Goal: Task Accomplishment & Management: Complete application form

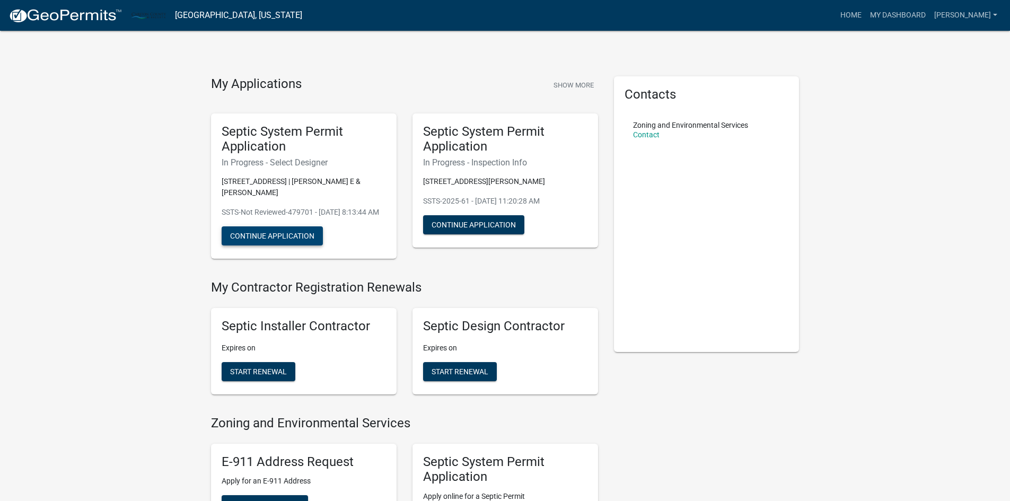
click at [290, 244] on button "Continue Application" at bounding box center [272, 235] width 101 height 19
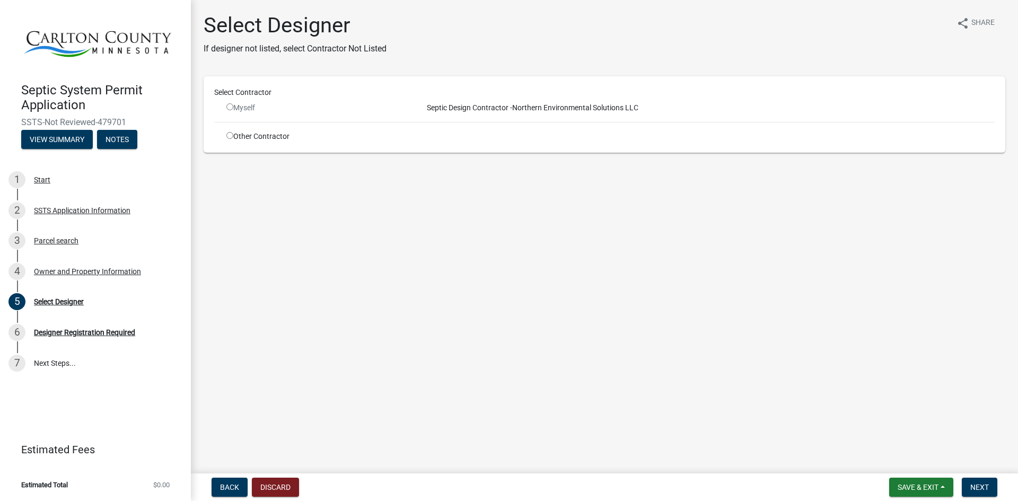
click at [229, 109] on input "radio" at bounding box center [229, 106] width 7 height 7
click at [228, 108] on input "radio" at bounding box center [229, 106] width 7 height 7
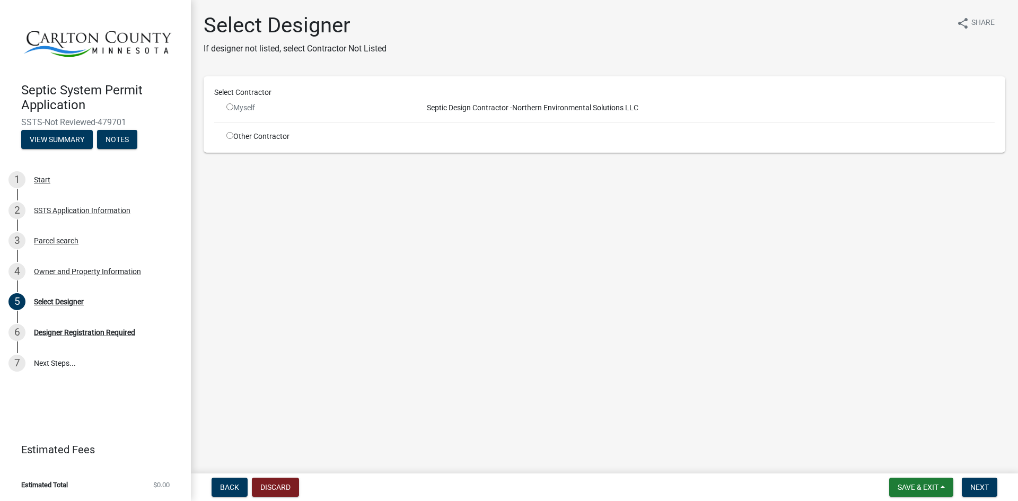
click at [228, 108] on input "radio" at bounding box center [229, 106] width 7 height 7
click at [227, 109] on input "radio" at bounding box center [229, 106] width 7 height 7
click at [230, 106] on input "radio" at bounding box center [229, 106] width 7 height 7
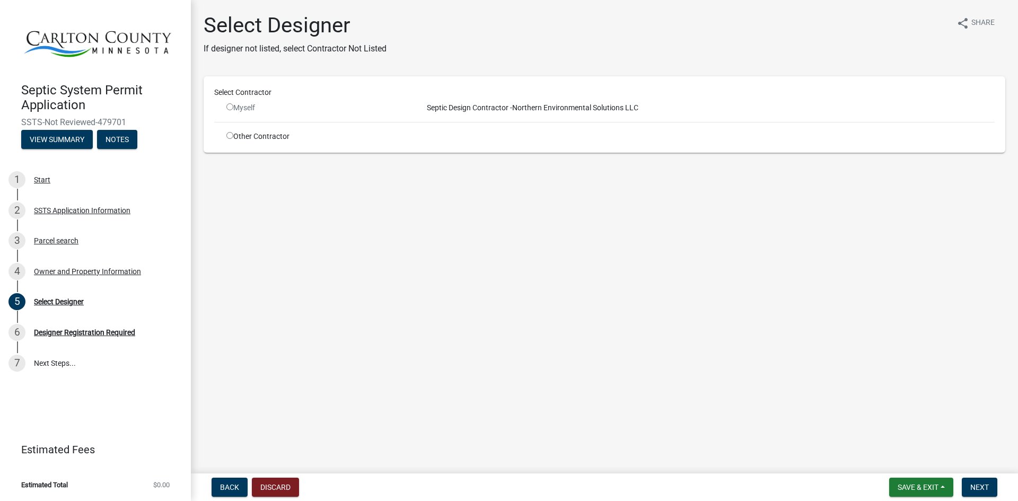
click at [230, 106] on input "radio" at bounding box center [229, 106] width 7 height 7
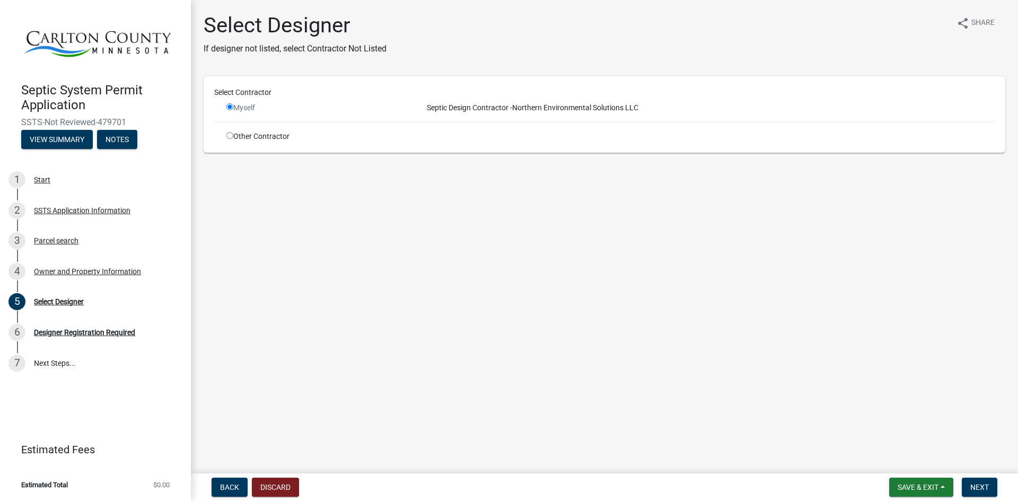
radio input "false"
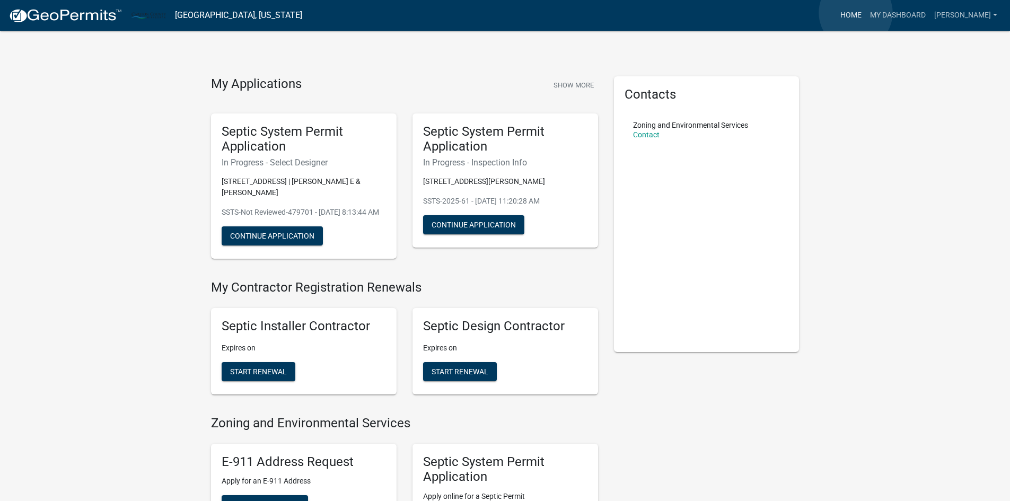
click at [855, 13] on link "Home" at bounding box center [851, 15] width 30 height 20
click at [965, 12] on link "[PERSON_NAME]" at bounding box center [966, 15] width 72 height 20
click at [959, 45] on link "Account" at bounding box center [958, 43] width 85 height 25
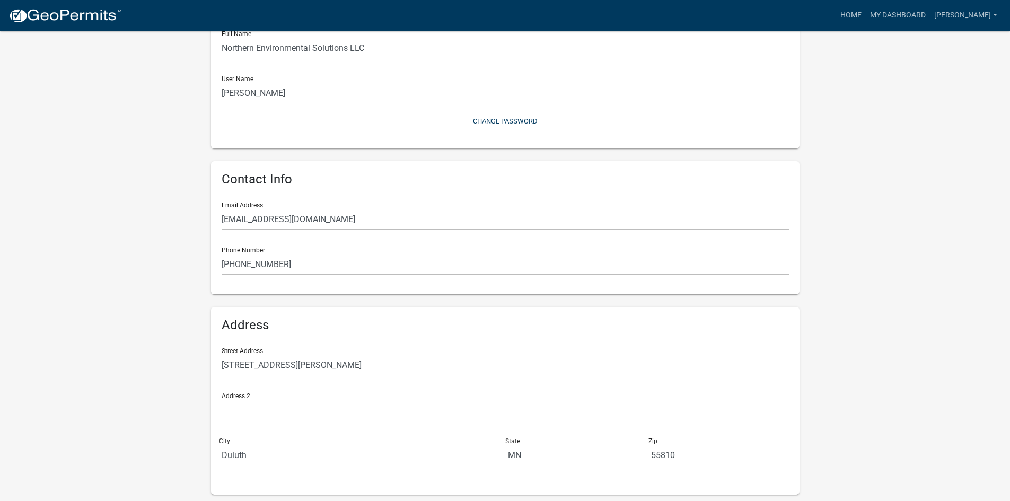
scroll to position [117, 0]
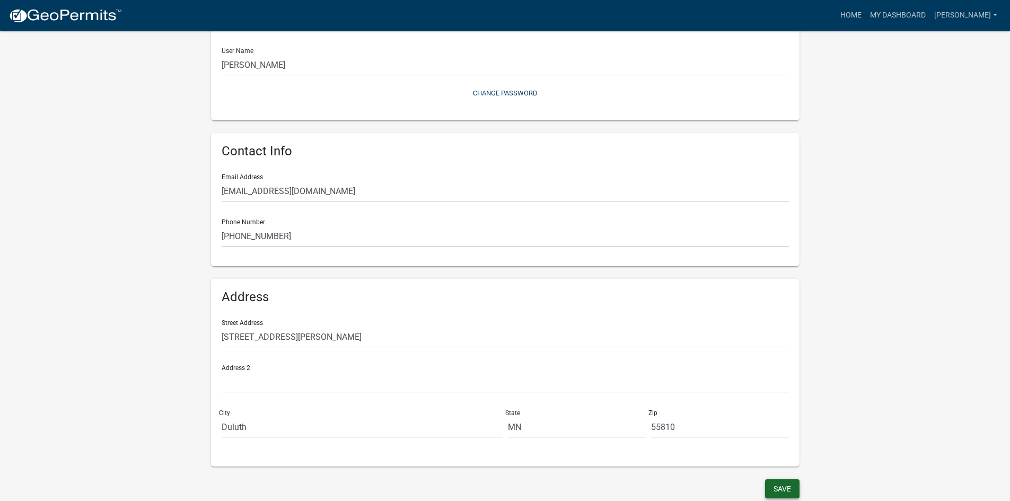
click at [784, 486] on button "Save" at bounding box center [782, 488] width 34 height 19
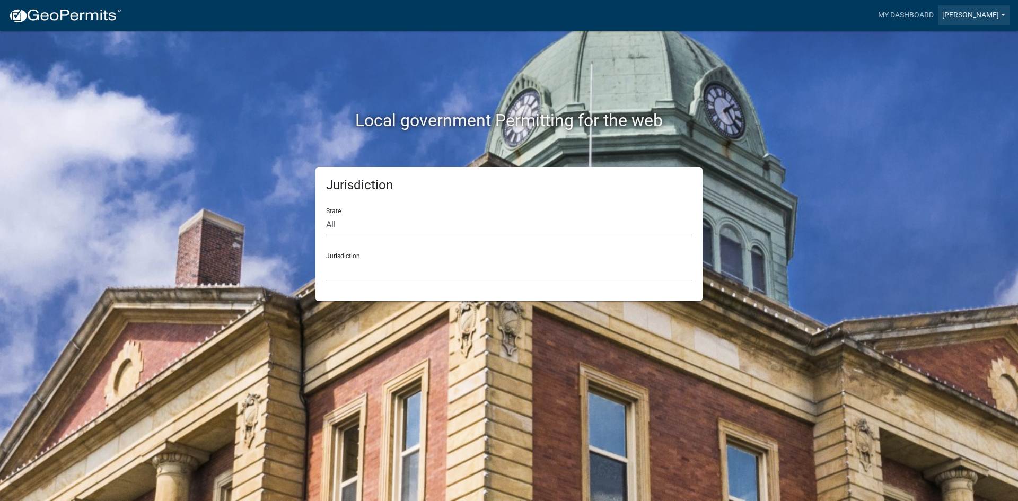
click at [973, 15] on link "[PERSON_NAME]" at bounding box center [973, 15] width 72 height 20
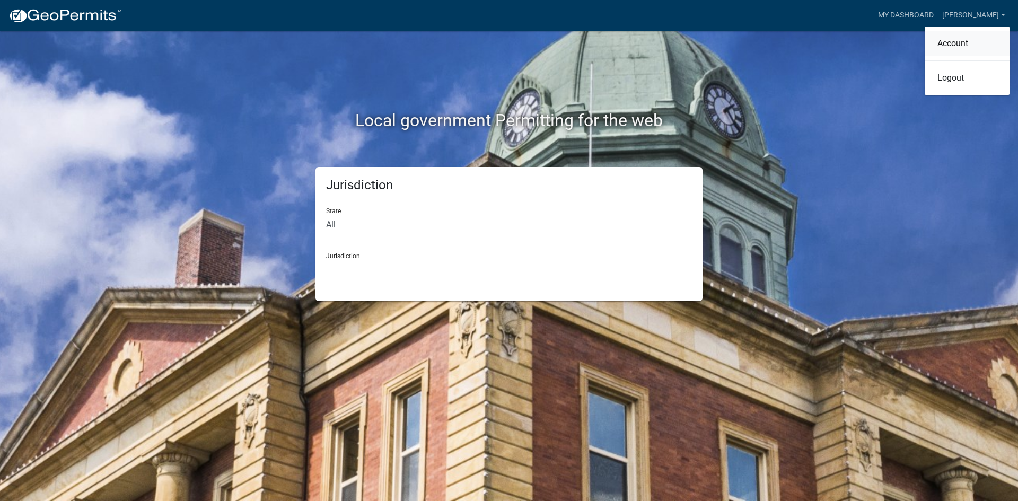
click at [972, 36] on link "Account" at bounding box center [966, 43] width 85 height 25
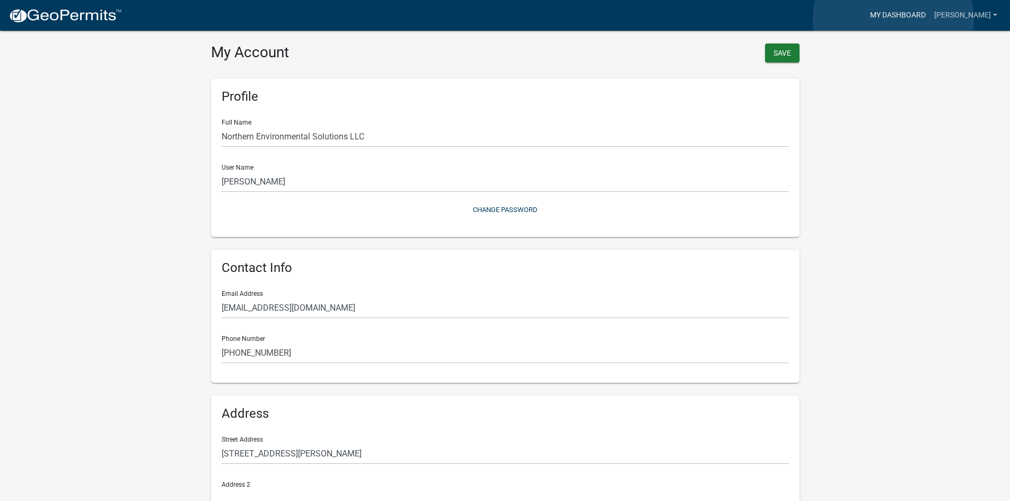
click at [893, 19] on link "My Dashboard" at bounding box center [897, 15] width 64 height 20
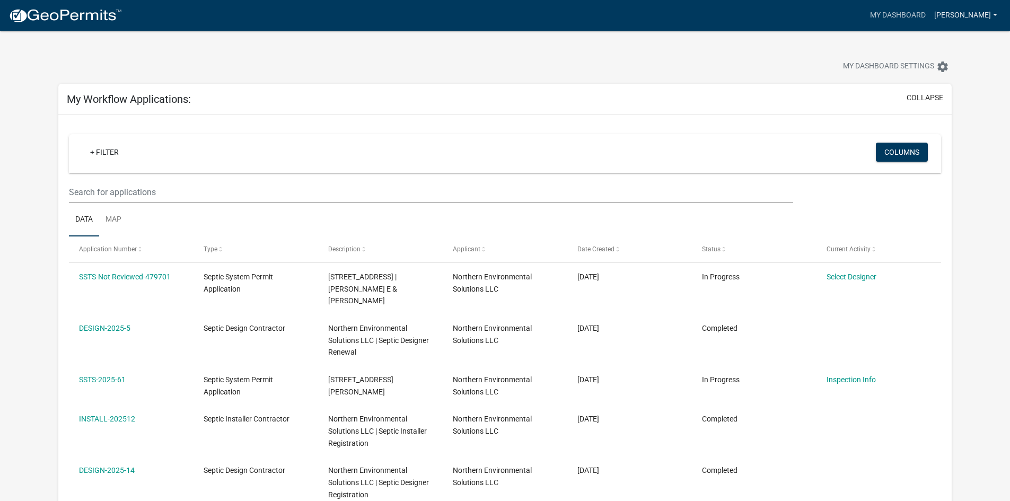
click at [963, 16] on link "[PERSON_NAME]" at bounding box center [966, 15] width 72 height 20
click at [954, 41] on link "Account" at bounding box center [958, 43] width 85 height 25
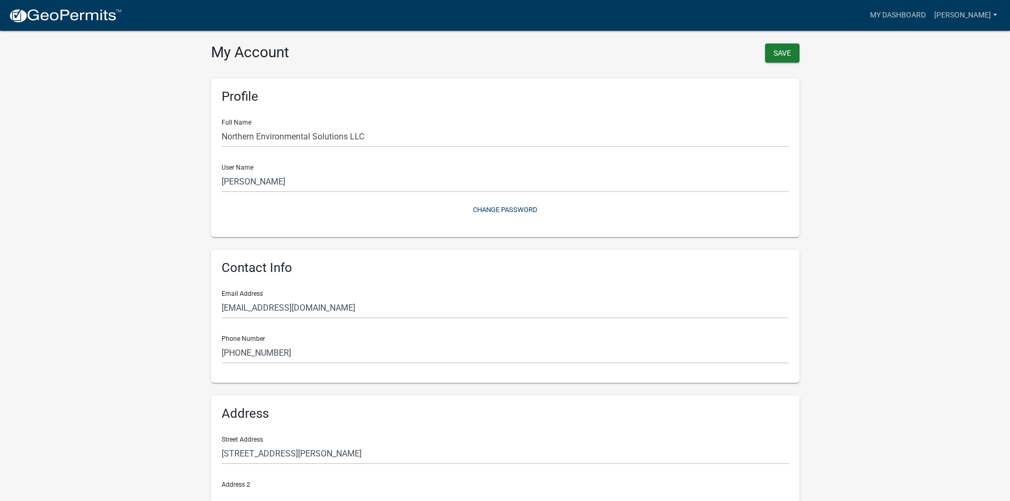
scroll to position [117, 0]
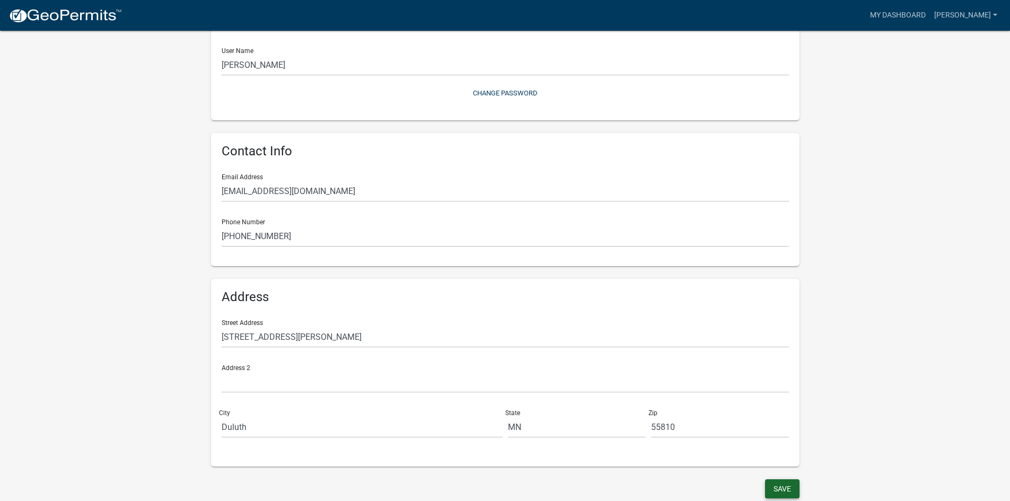
click at [789, 491] on button "Save" at bounding box center [782, 488] width 34 height 19
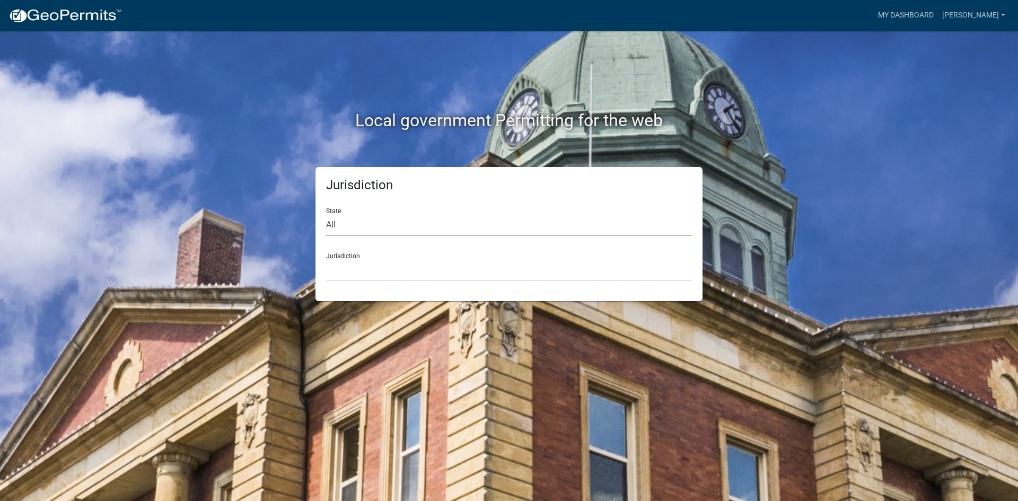
click at [399, 224] on select "All Colorado Georgia Indiana Iowa Kansas Minnesota Ohio South Carolina Wisconsin" at bounding box center [509, 225] width 366 height 22
click at [929, 14] on link "My Dashboard" at bounding box center [905, 15] width 64 height 20
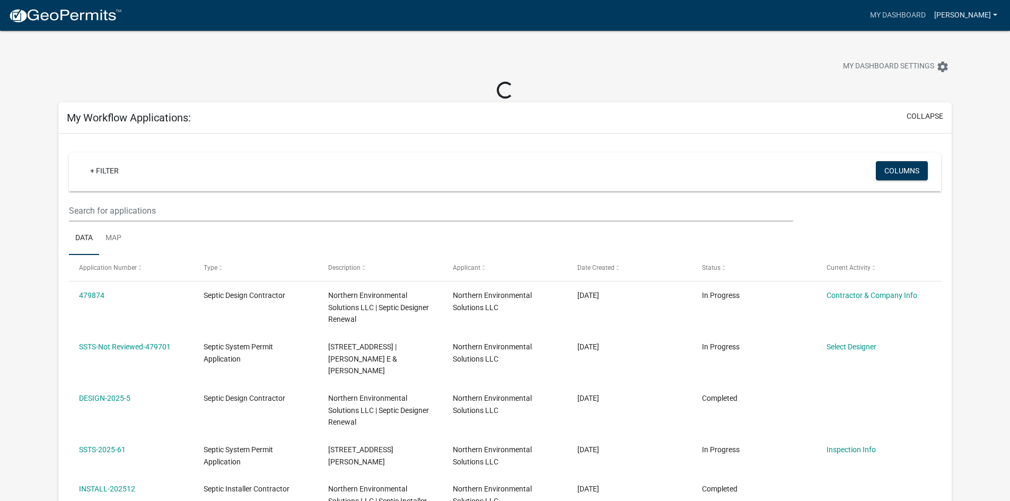
click at [960, 11] on link "[PERSON_NAME]" at bounding box center [966, 15] width 72 height 20
click at [959, 40] on link "Account" at bounding box center [958, 43] width 85 height 25
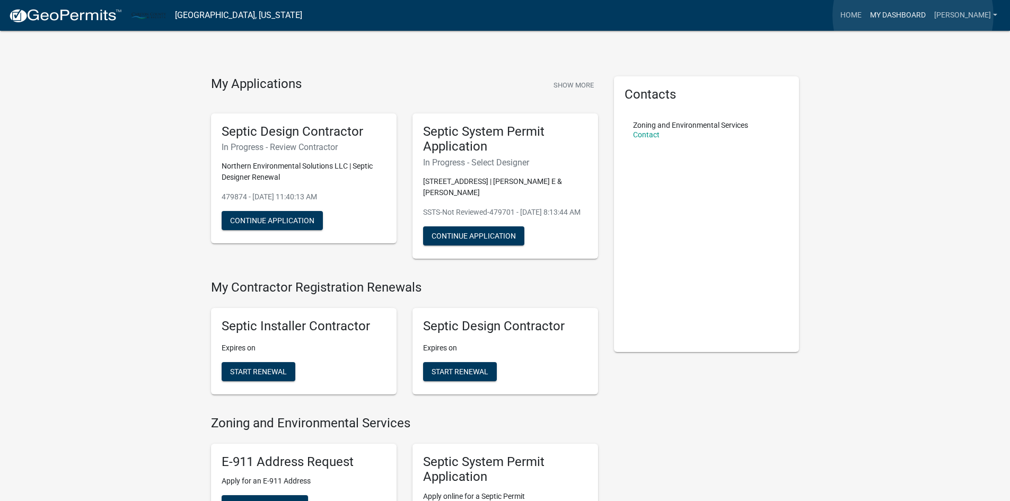
click at [913, 15] on link "My Dashboard" at bounding box center [897, 15] width 64 height 20
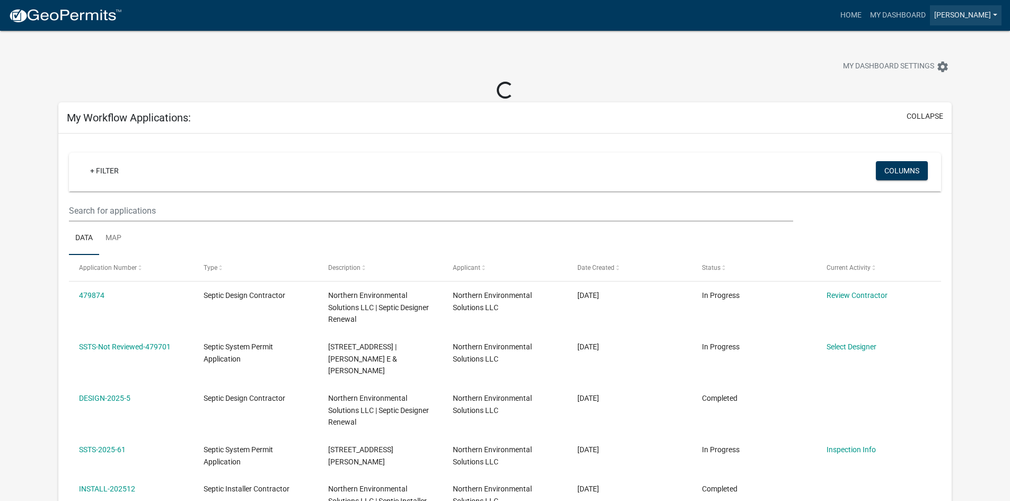
click at [953, 17] on link "[PERSON_NAME]" at bounding box center [966, 15] width 72 height 20
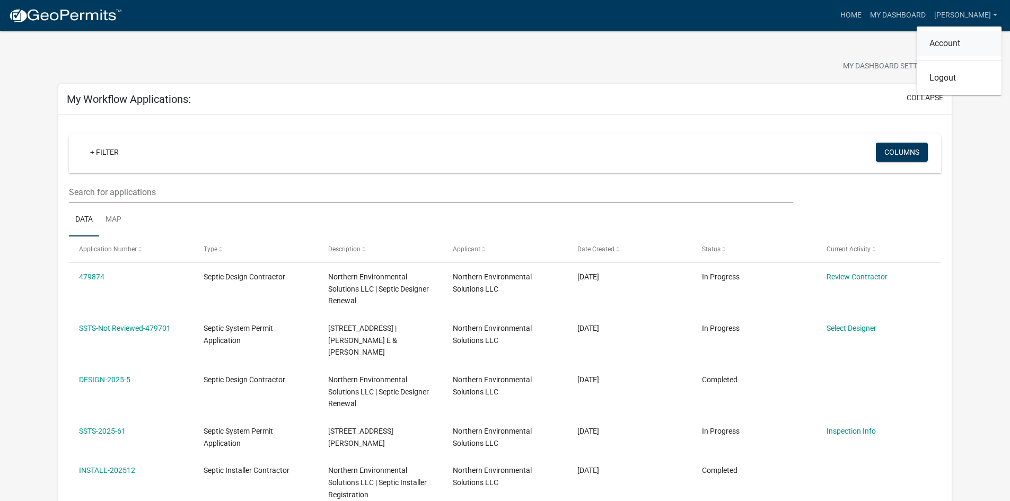
click at [948, 54] on link "Account" at bounding box center [958, 43] width 85 height 25
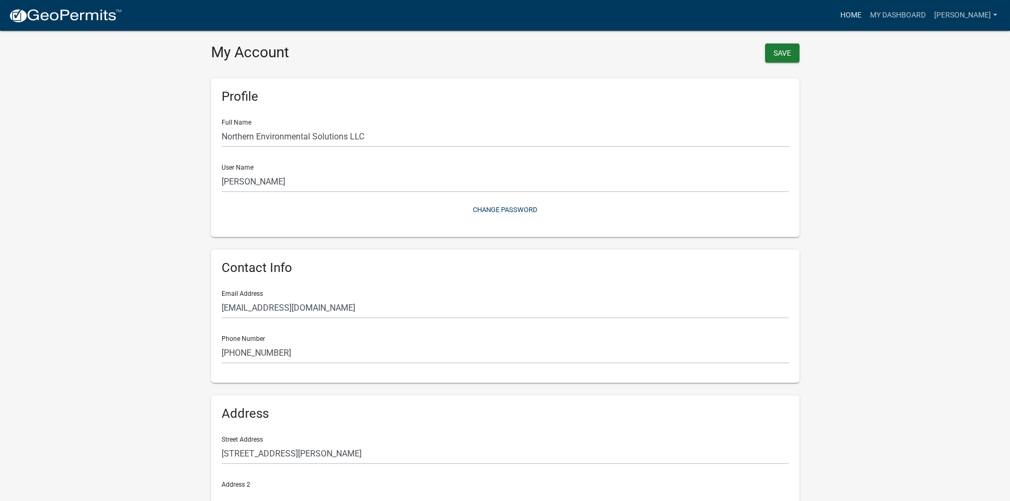
click at [856, 14] on link "Home" at bounding box center [851, 15] width 30 height 20
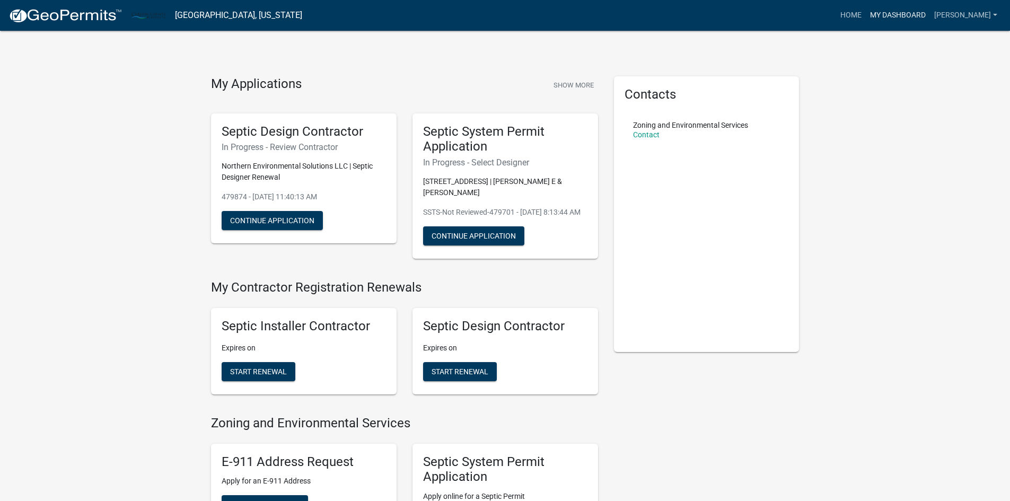
click at [883, 17] on link "My Dashboard" at bounding box center [897, 15] width 64 height 20
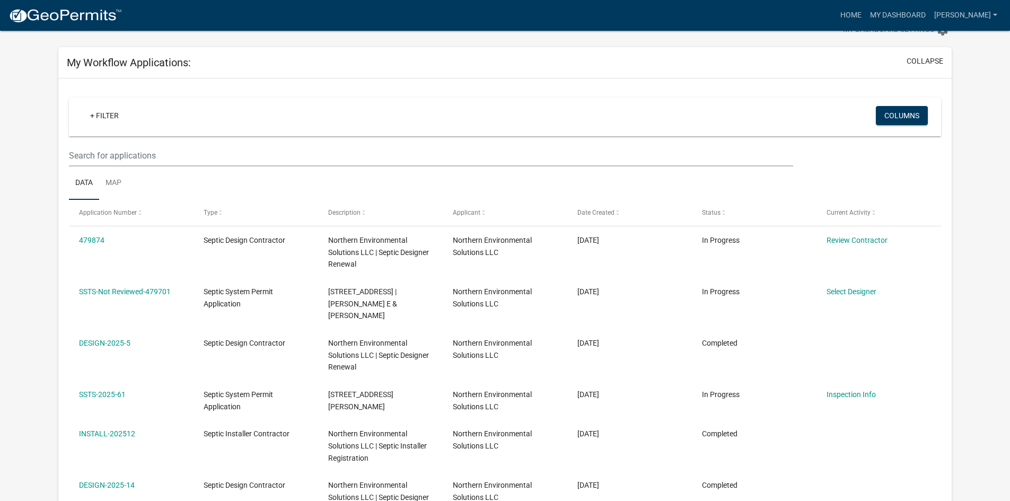
scroll to position [53, 0]
